Goal: Task Accomplishment & Management: Manage account settings

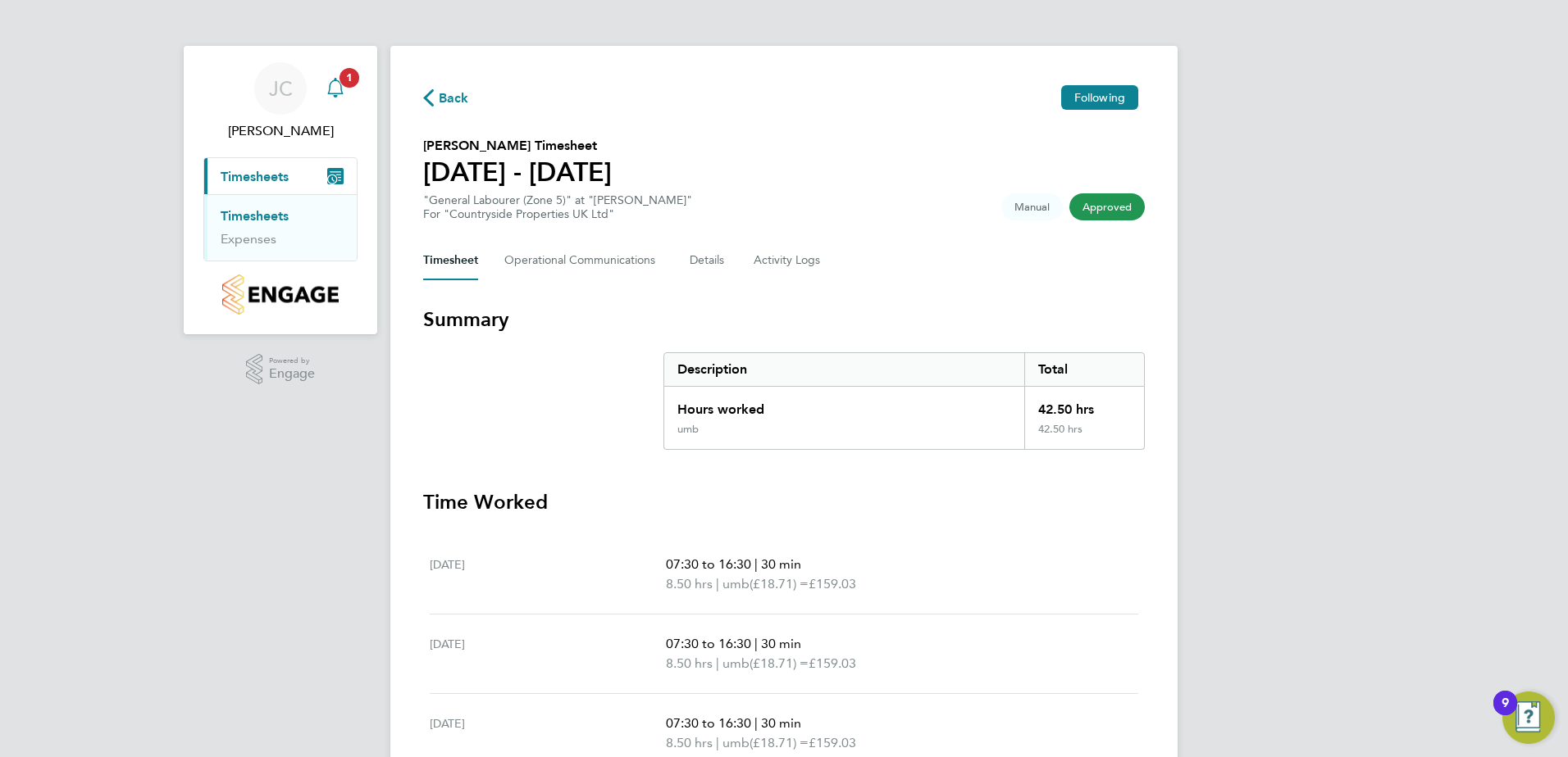
click at [347, 88] on div "Main navigation" at bounding box center [335, 89] width 33 height 33
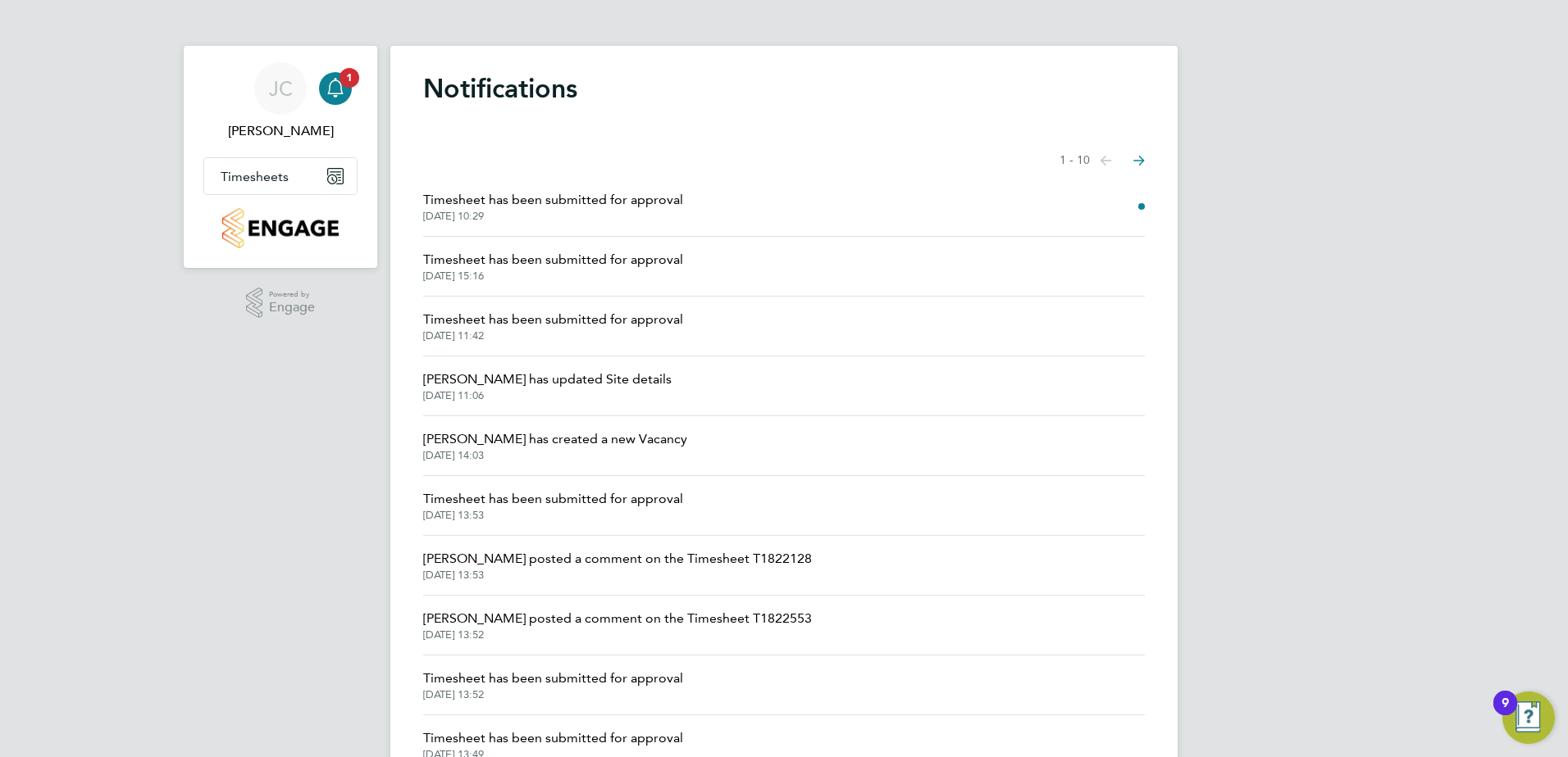
click at [584, 211] on span "[DATE] 10:29" at bounding box center [553, 216] width 260 height 13
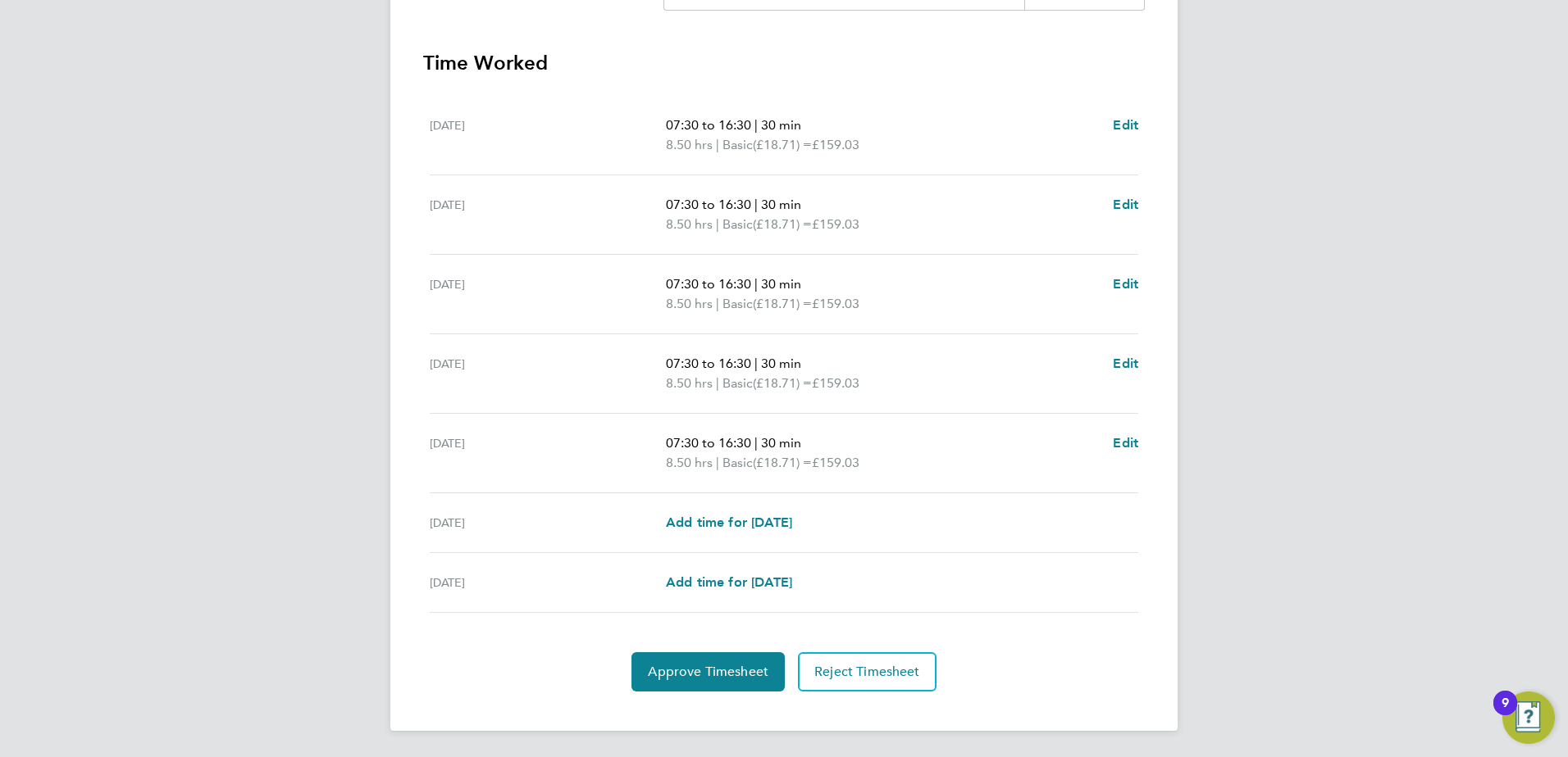
scroll to position [358, 0]
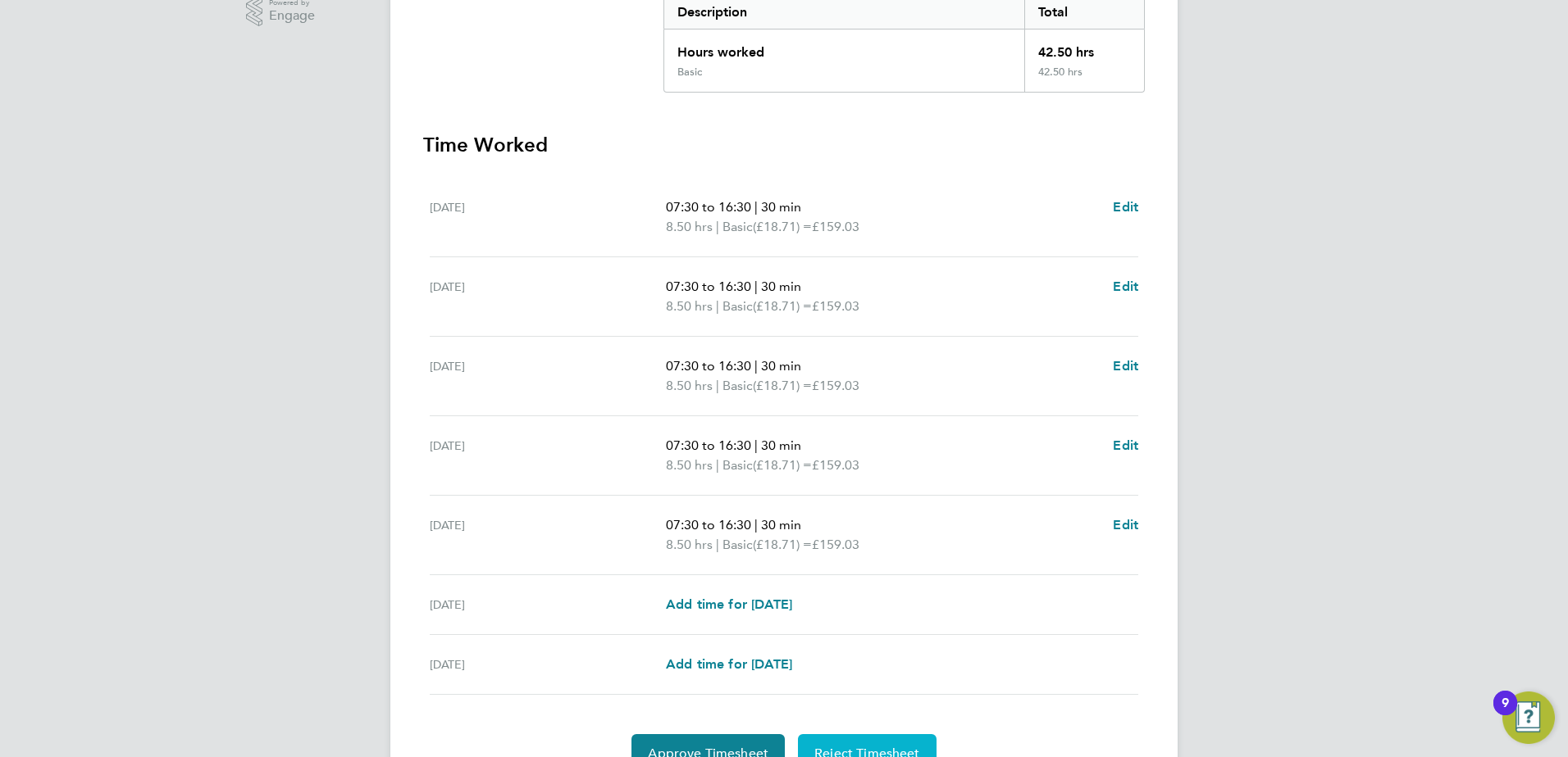
click at [878, 752] on span "Reject Timesheet" at bounding box center [867, 754] width 106 height 17
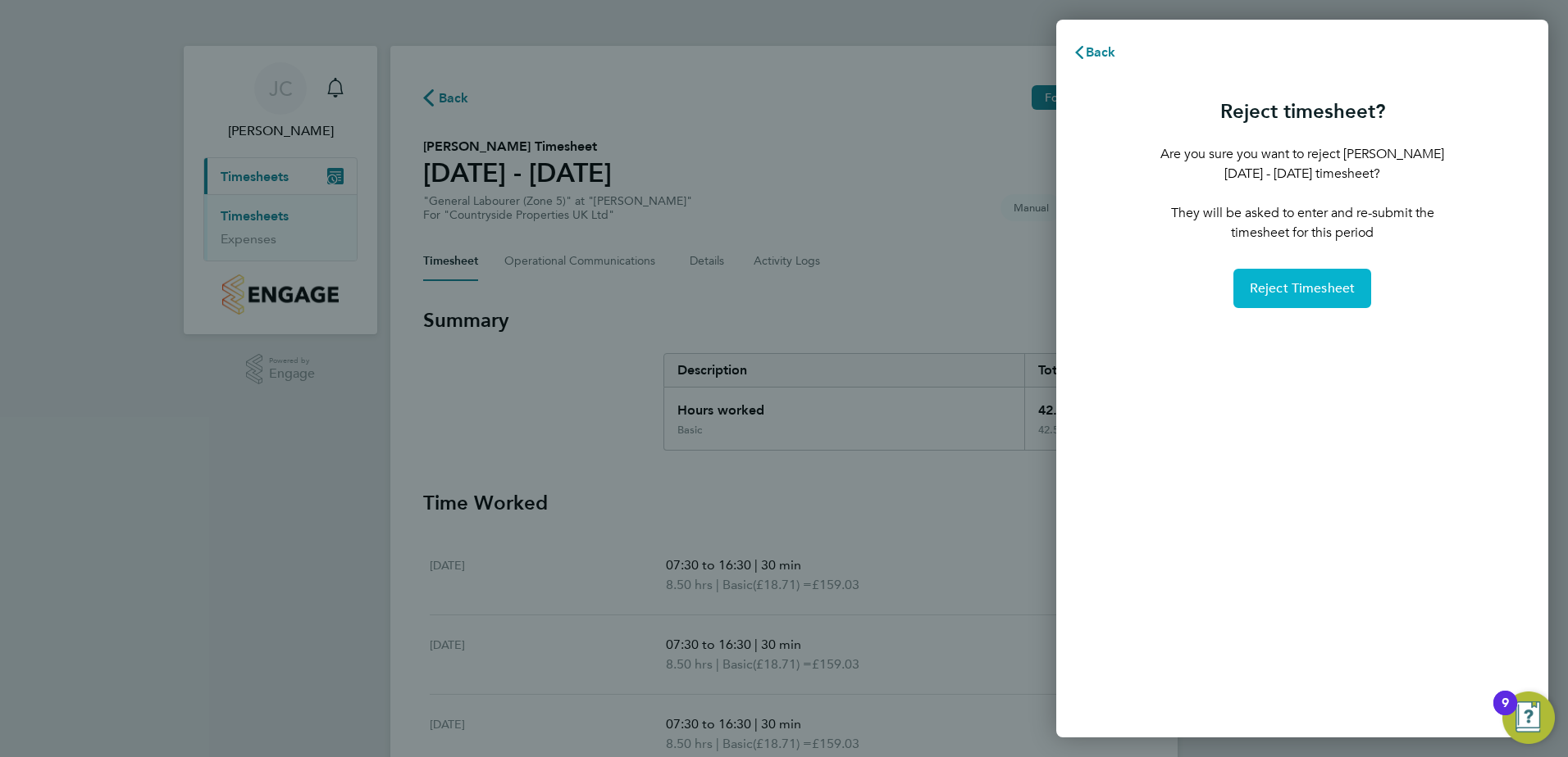
click at [1320, 287] on span "Reject Timesheet" at bounding box center [1302, 288] width 106 height 17
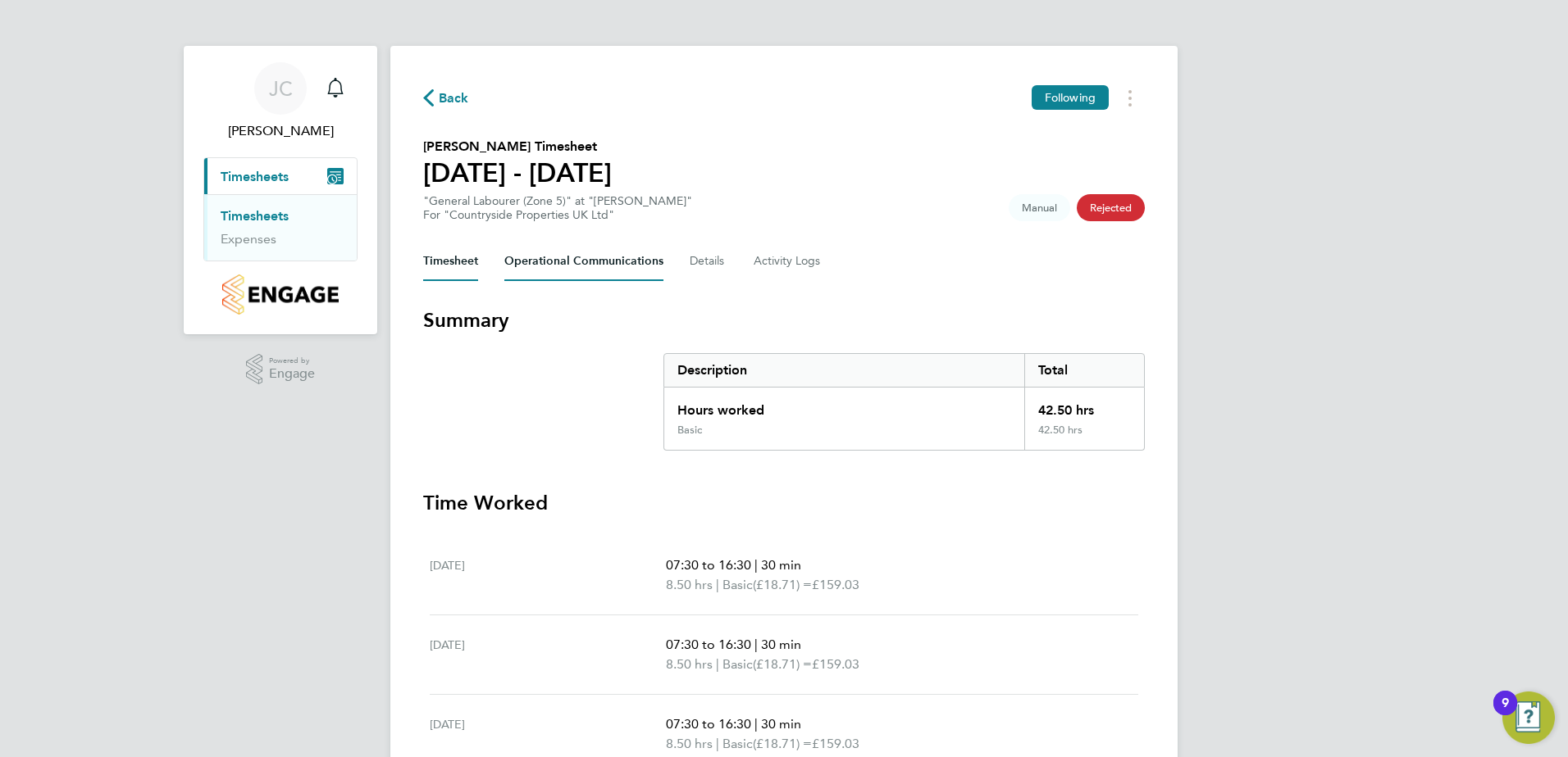
click at [602, 273] on Communications-tab "Operational Communications" at bounding box center [583, 261] width 159 height 39
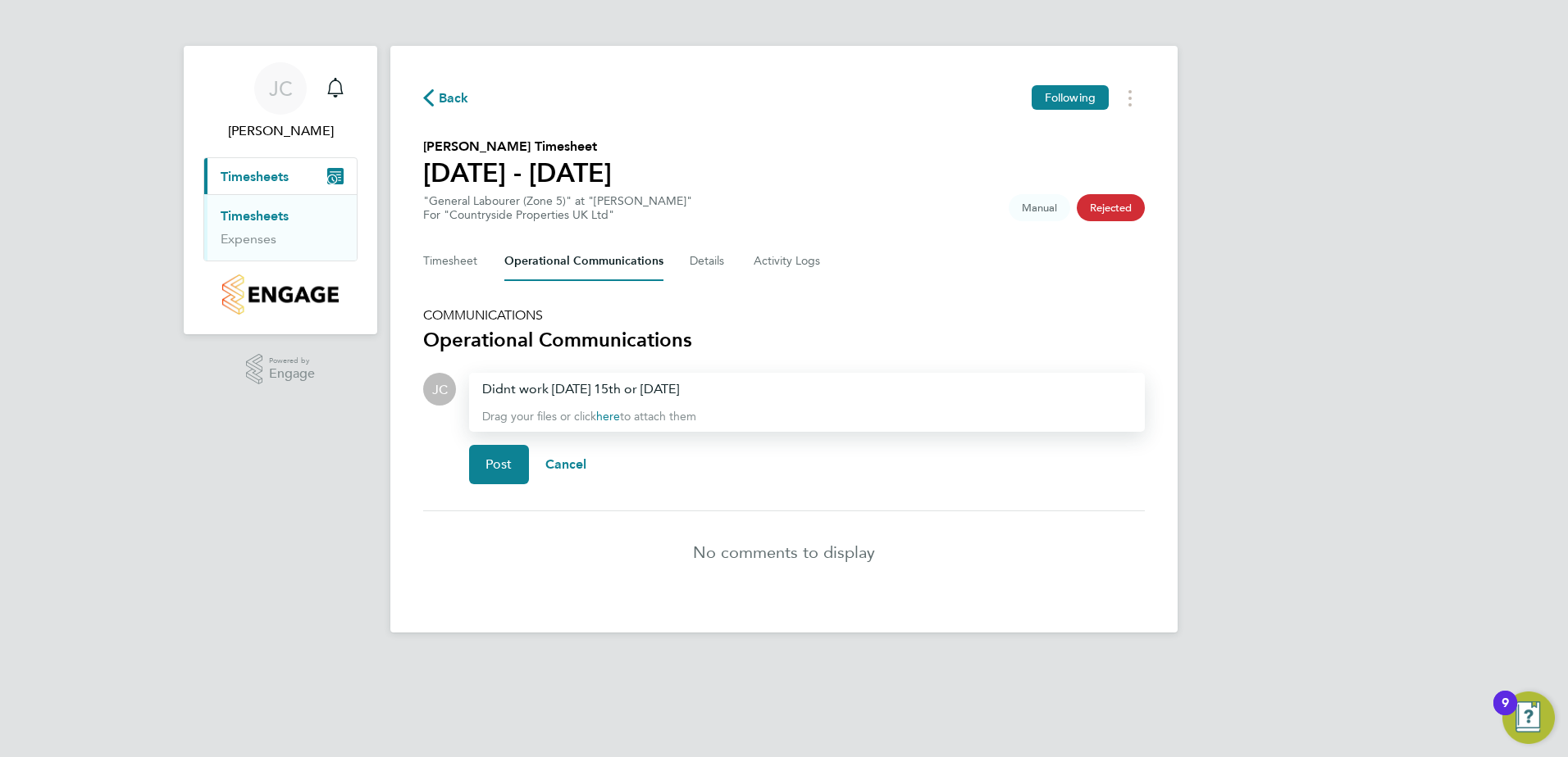
click at [643, 388] on div "Didnt work [DATE] 15th or [DATE]" at bounding box center [807, 389] width 649 height 20
click at [510, 390] on div "Didnt work [DATE] 15th, [DATE]18th or [DATE] 19th" at bounding box center [807, 389] width 649 height 20
click at [507, 476] on button "Post" at bounding box center [499, 464] width 60 height 39
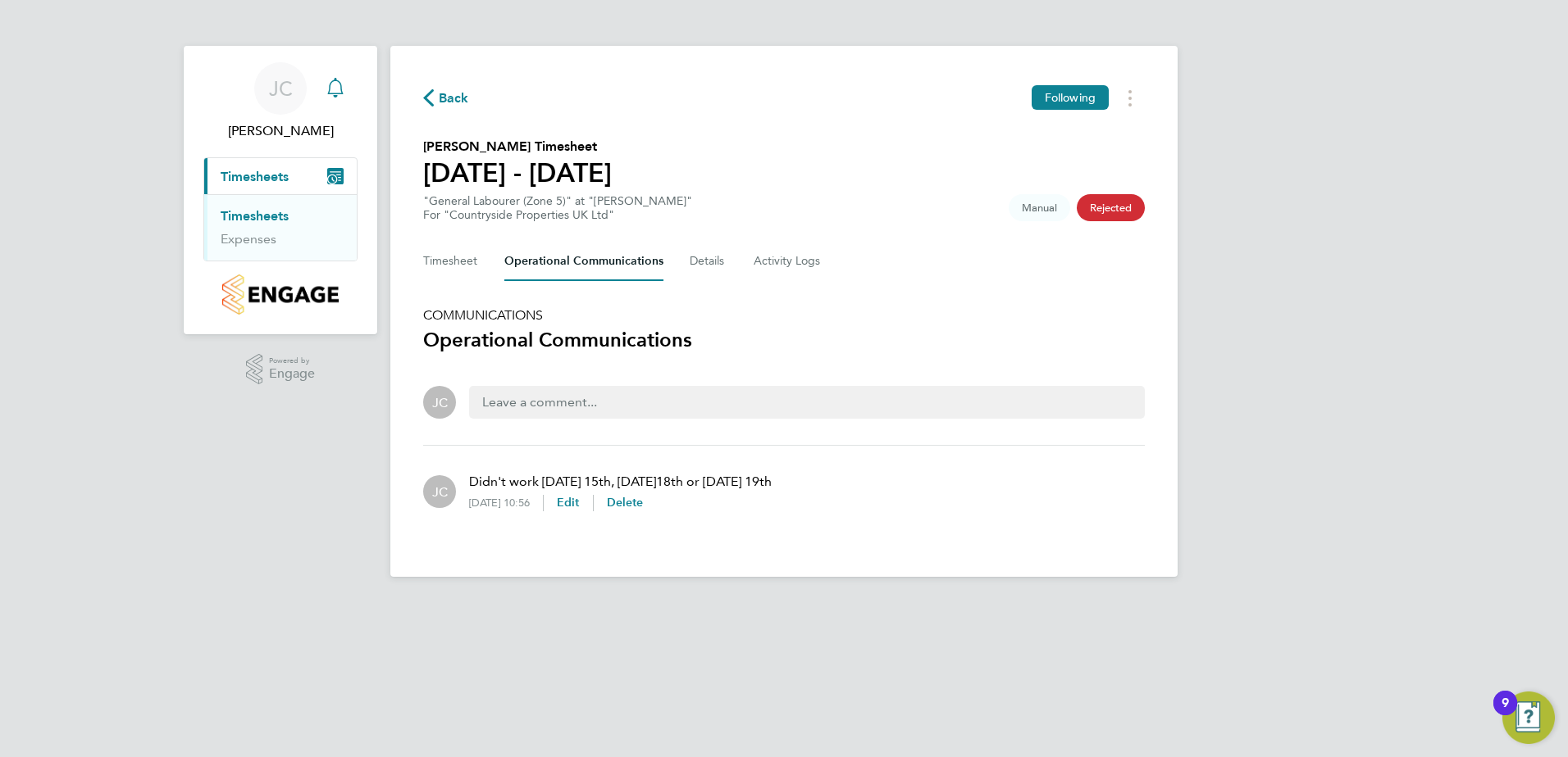
click at [337, 86] on icon "Main navigation" at bounding box center [335, 87] width 20 height 20
